Goal: Download file/media

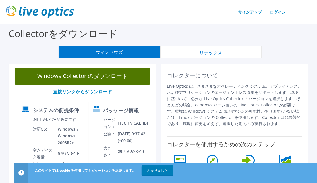
click at [114, 81] on link "Windows Collector のダウンロード" at bounding box center [82, 76] width 135 height 17
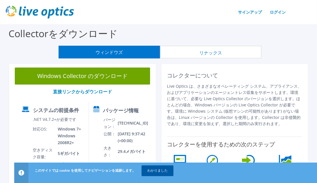
click at [163, 173] on link "わかりました" at bounding box center [157, 171] width 32 height 10
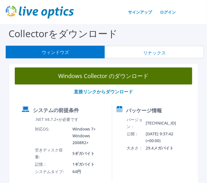
click at [104, 82] on link "Windows Collector のダウンロード" at bounding box center [103, 76] width 177 height 17
